Goal: Navigation & Orientation: Find specific page/section

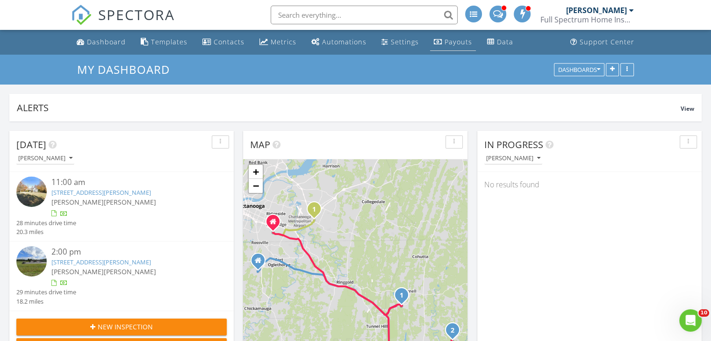
click at [458, 45] on div "Payouts" at bounding box center [458, 41] width 28 height 9
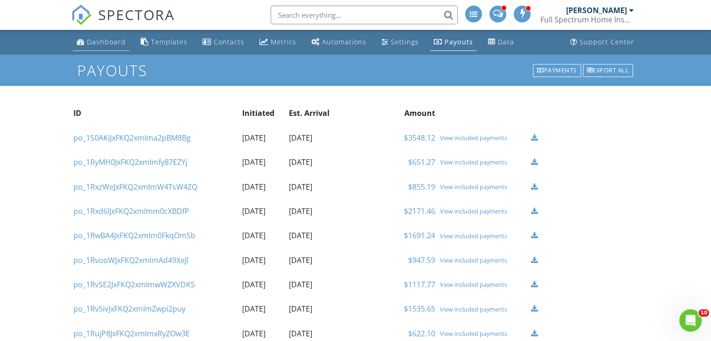
click at [106, 40] on div "Dashboard" at bounding box center [106, 41] width 39 height 9
